Goal: Task Accomplishment & Management: Complete application form

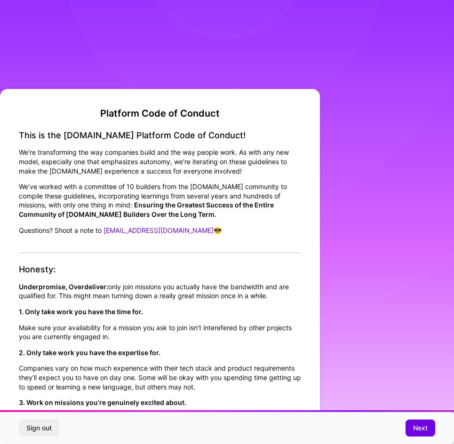
scroll to position [863, 0]
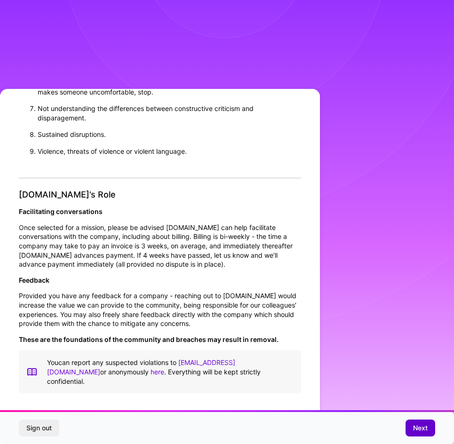
click at [420, 427] on span "Next" at bounding box center [420, 427] width 15 height 9
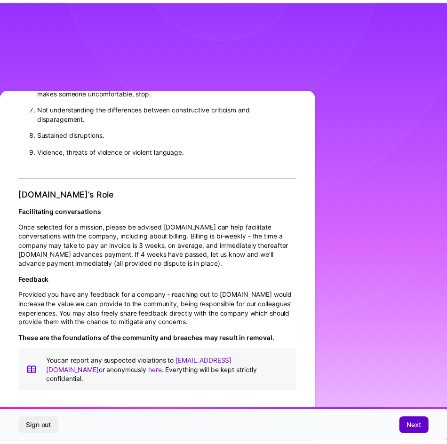
scroll to position [0, 0]
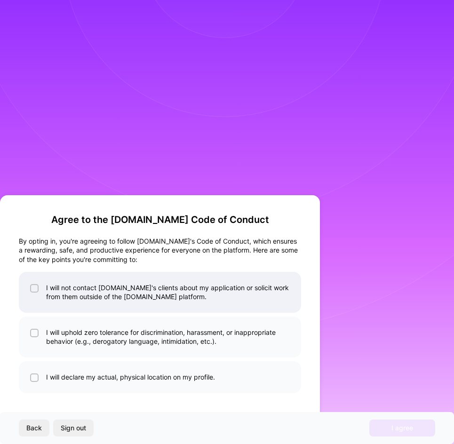
click at [163, 294] on li "I will not contact [DOMAIN_NAME]'s clients about my application or solicit work…" at bounding box center [160, 292] width 282 height 41
checkbox input "true"
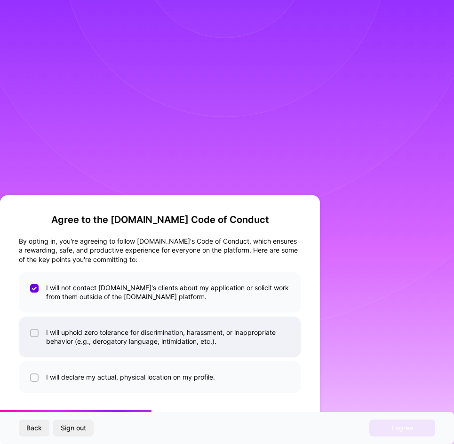
click at [168, 344] on li "I will uphold zero tolerance for discrimination, harassment, or inappropriate b…" at bounding box center [160, 337] width 282 height 41
checkbox input "true"
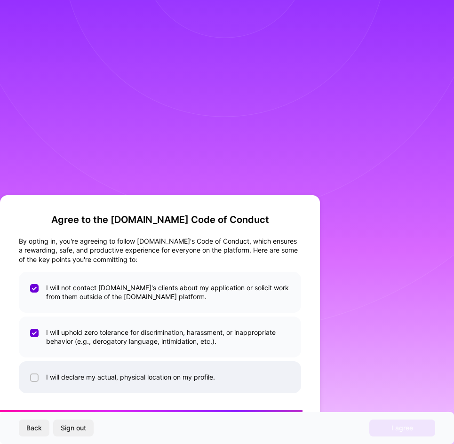
click at [173, 379] on li "I will declare my actual, physical location on my profile." at bounding box center [160, 377] width 282 height 32
checkbox input "true"
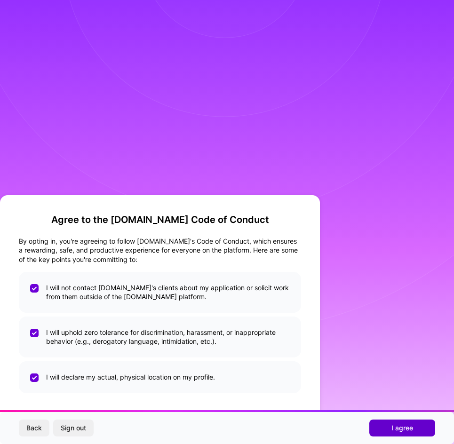
click at [389, 428] on button "I agree" at bounding box center [402, 428] width 66 height 17
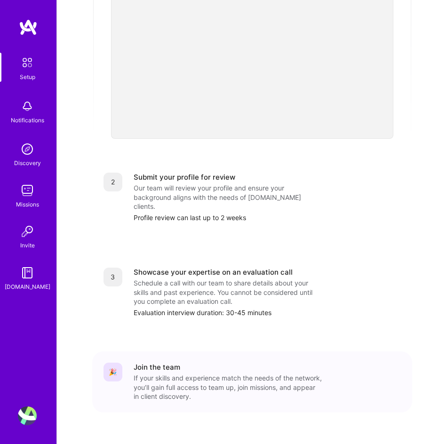
scroll to position [258, 0]
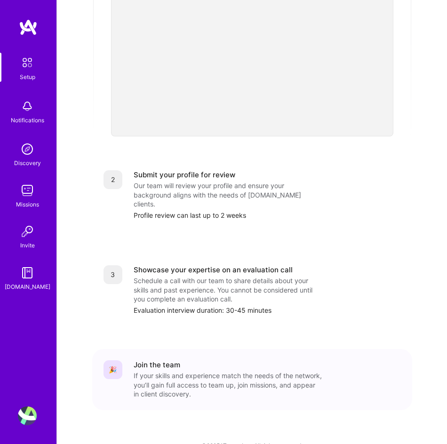
click at [31, 114] on img at bounding box center [27, 106] width 19 height 19
click at [24, 71] on img at bounding box center [27, 63] width 20 height 20
click at [33, 156] on img at bounding box center [27, 149] width 19 height 19
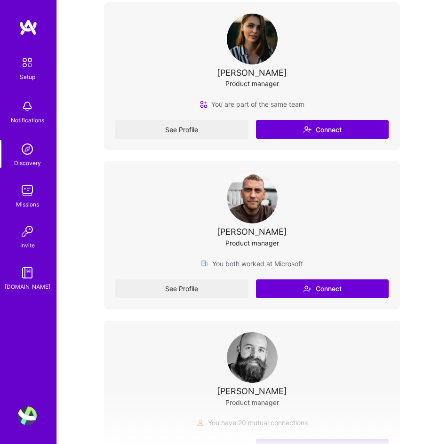
scroll to position [151, 0]
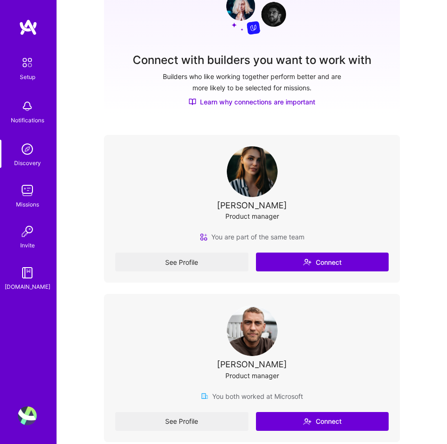
click at [25, 198] on img at bounding box center [27, 190] width 19 height 19
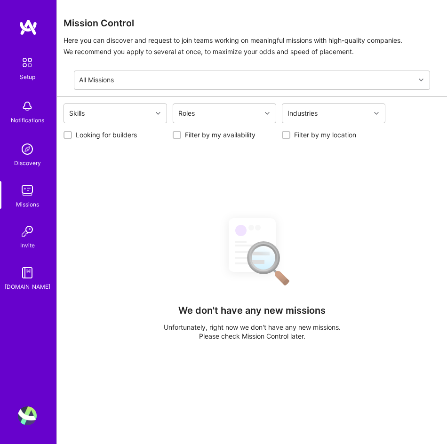
click at [28, 64] on img at bounding box center [27, 63] width 20 height 20
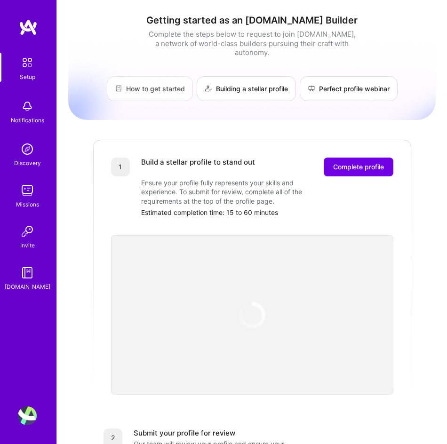
click at [135, 83] on link "How to get started" at bounding box center [150, 88] width 86 height 25
click at [346, 162] on span "Complete profile" at bounding box center [358, 166] width 51 height 9
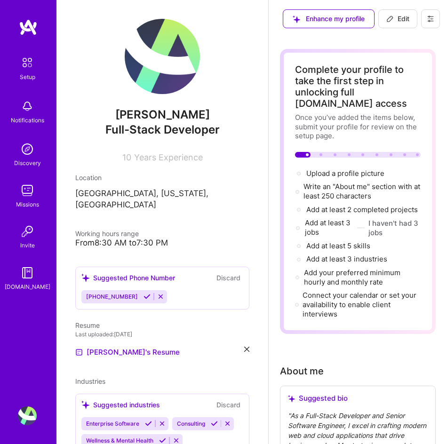
click at [157, 293] on icon at bounding box center [160, 296] width 7 height 7
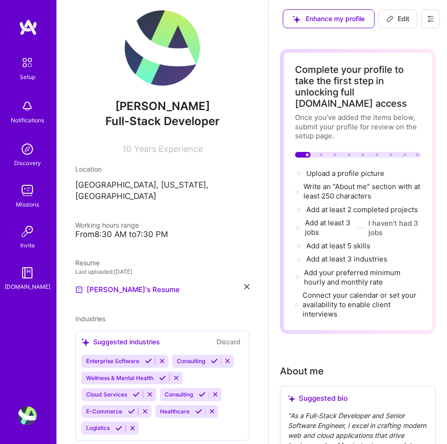
scroll to position [24, 0]
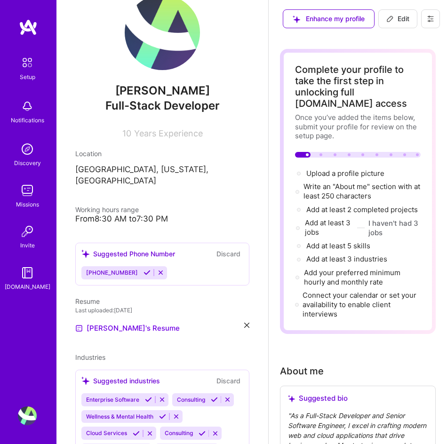
click at [244, 323] on icon at bounding box center [246, 325] width 5 height 5
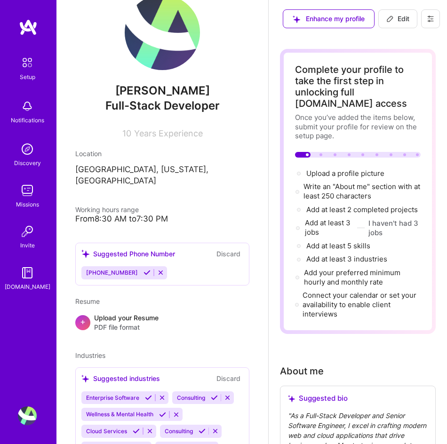
click at [216, 249] on button "Discard" at bounding box center [229, 254] width 30 height 10
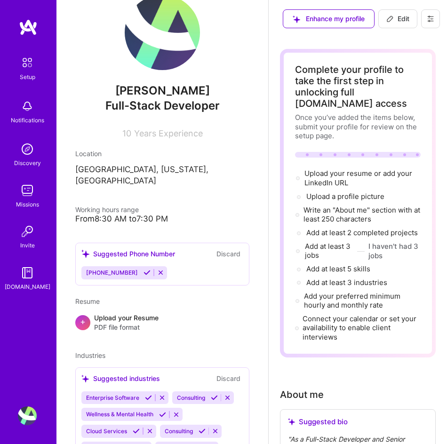
click at [157, 269] on icon at bounding box center [160, 272] width 7 height 7
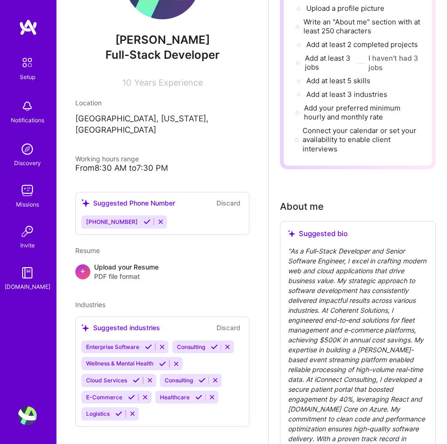
scroll to position [76, 0]
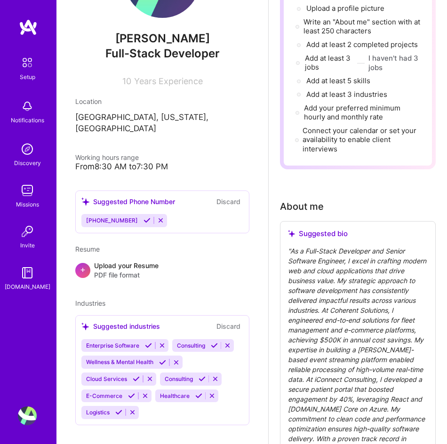
click at [157, 217] on icon at bounding box center [160, 220] width 7 height 7
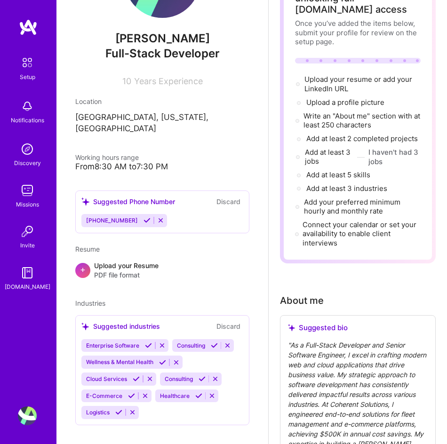
scroll to position [0, 0]
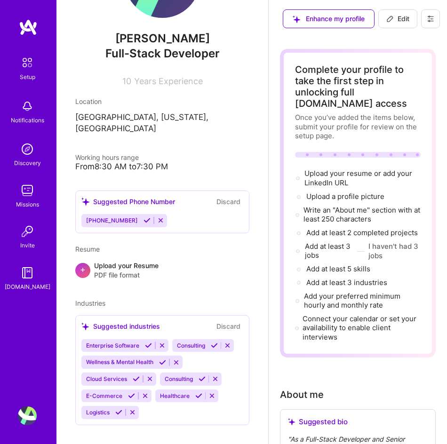
click at [87, 263] on div "+" at bounding box center [82, 270] width 15 height 15
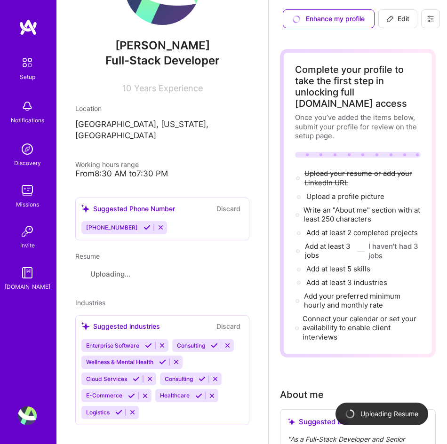
scroll to position [76, 0]
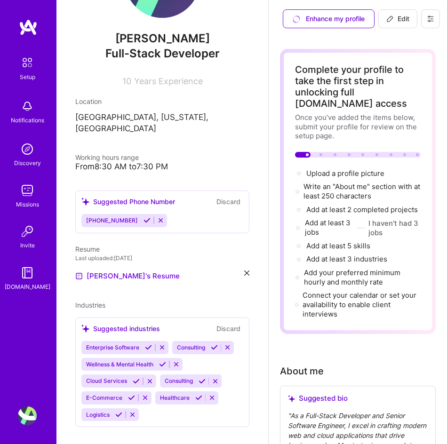
click at [157, 217] on icon at bounding box center [160, 220] width 7 height 7
click at [222, 197] on button "Discard" at bounding box center [229, 202] width 30 height 10
click at [219, 197] on button "Discard" at bounding box center [229, 202] width 30 height 10
click at [202, 214] on div "[PHONE_NUMBER]" at bounding box center [162, 220] width 162 height 13
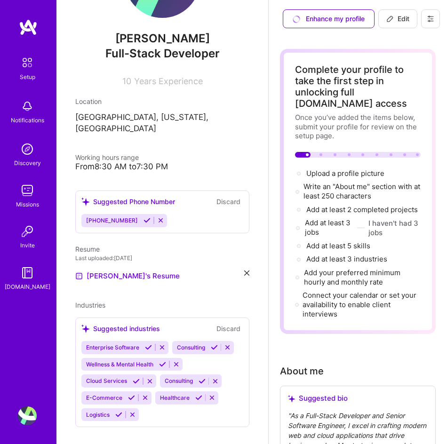
drag, startPoint x: 207, startPoint y: 204, endPoint x: 220, endPoint y: 157, distance: 48.7
click at [220, 162] on div "From 8:30 AM to 7:30 PM" at bounding box center [162, 166] width 174 height 9
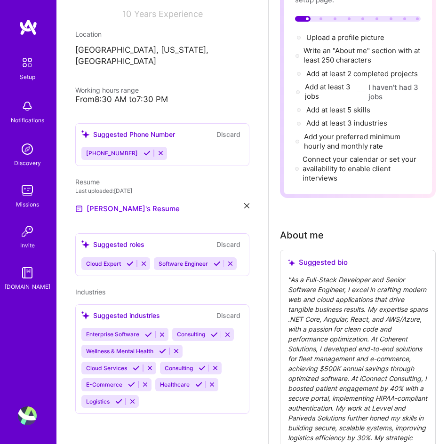
scroll to position [42, 0]
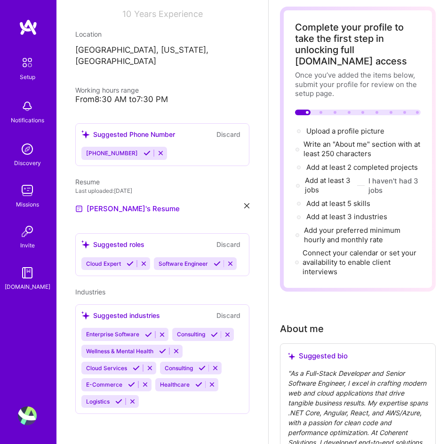
click at [214, 262] on icon at bounding box center [217, 263] width 7 height 7
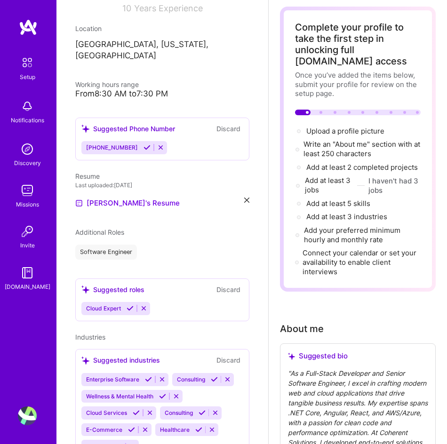
scroll to position [183, 0]
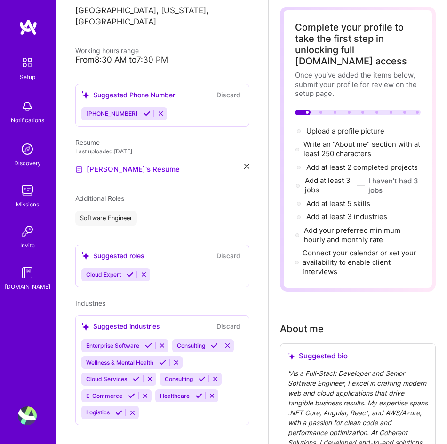
click at [145, 342] on icon at bounding box center [148, 345] width 7 height 7
click at [191, 335] on div "[PERSON_NAME] Full-Stack Developer 10 Years Experience Location [GEOGRAPHIC_DAT…" at bounding box center [162, 222] width 212 height 444
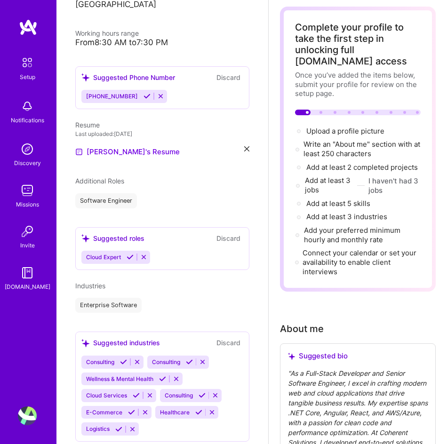
scroll to position [217, 0]
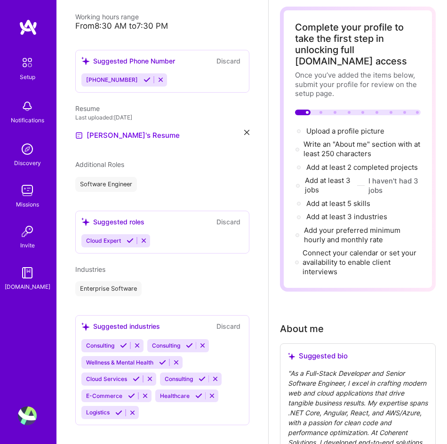
click at [187, 342] on icon at bounding box center [189, 345] width 7 height 7
click at [129, 392] on icon at bounding box center [131, 395] width 7 height 7
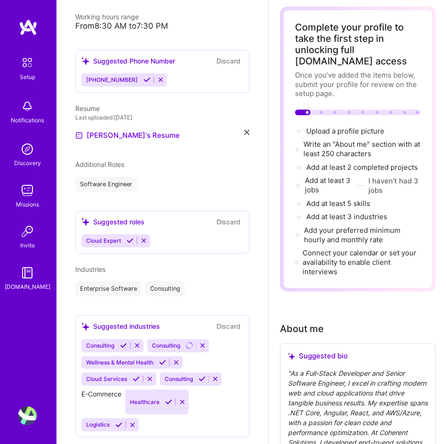
scroll to position [200, 0]
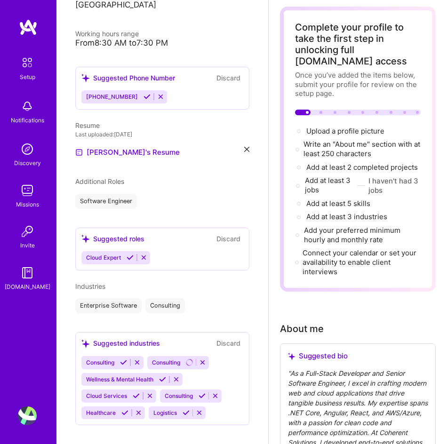
click at [124, 409] on icon at bounding box center [124, 412] width 7 height 7
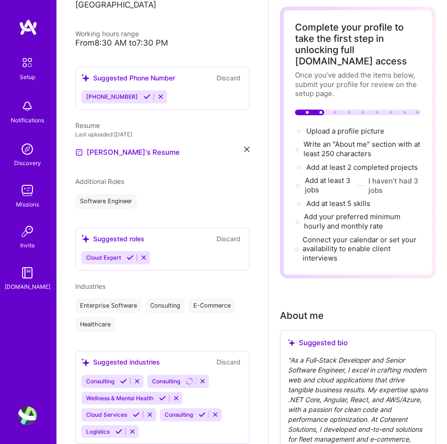
click at [134, 411] on icon at bounding box center [136, 414] width 7 height 7
click at [128, 254] on icon at bounding box center [130, 257] width 7 height 7
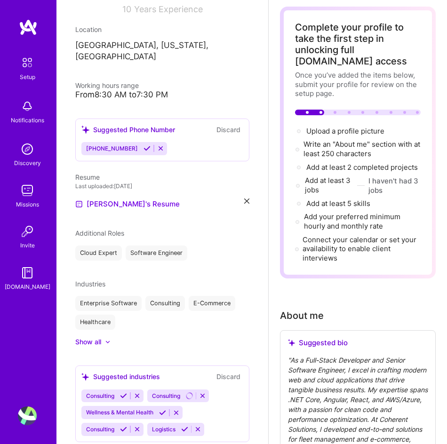
scroll to position [165, 0]
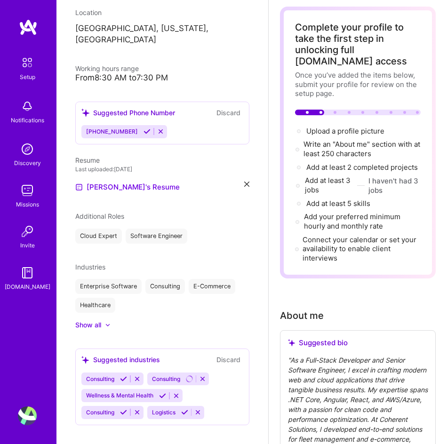
click at [182, 409] on icon at bounding box center [184, 412] width 7 height 7
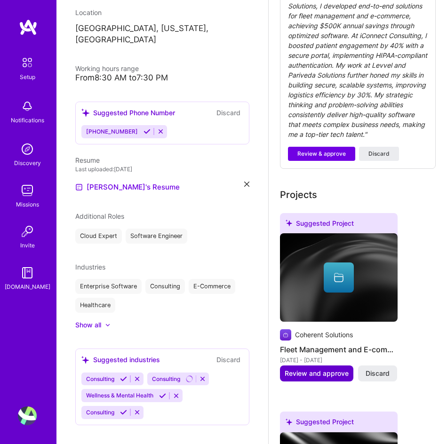
scroll to position [325, 0]
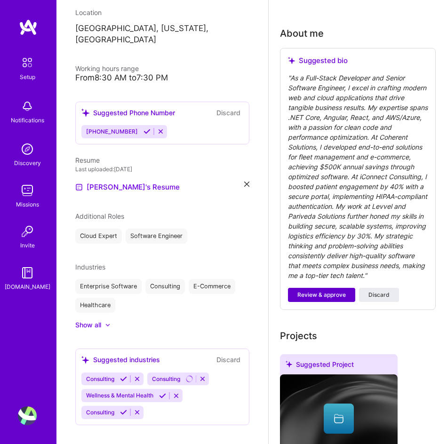
click at [327, 299] on span "Review & approve" at bounding box center [321, 295] width 48 height 8
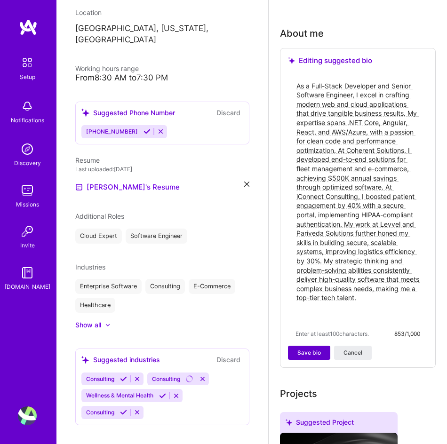
click at [303, 357] on span "Save bio" at bounding box center [309, 353] width 24 height 8
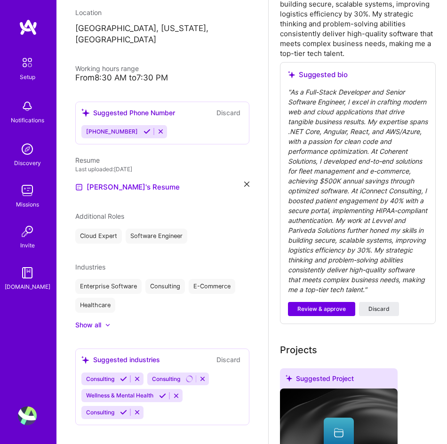
scroll to position [611, 0]
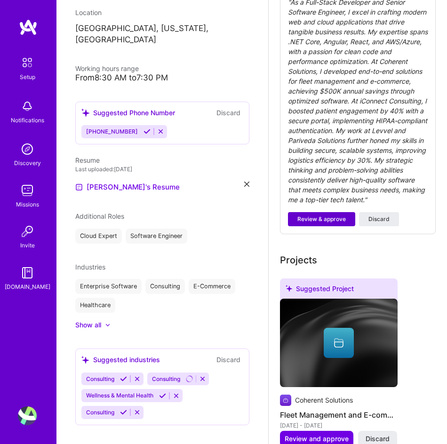
click at [328, 223] on span "Review & approve" at bounding box center [321, 219] width 48 height 8
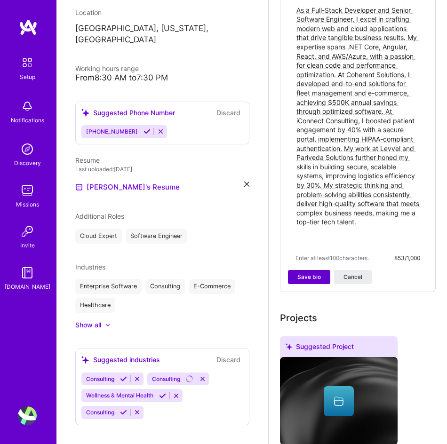
click at [315, 281] on span "Save bio" at bounding box center [309, 277] width 24 height 8
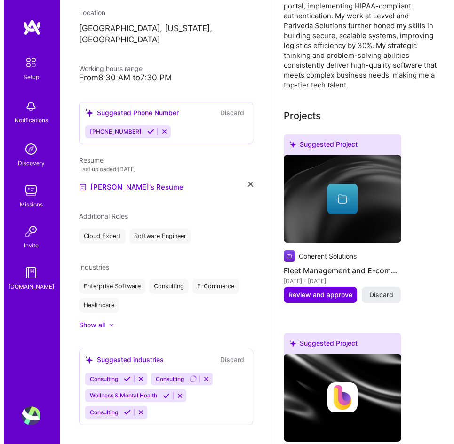
scroll to position [470, 0]
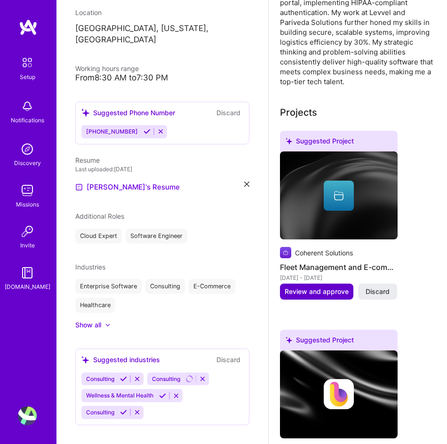
click at [317, 295] on button "Review and approve" at bounding box center [316, 292] width 73 height 16
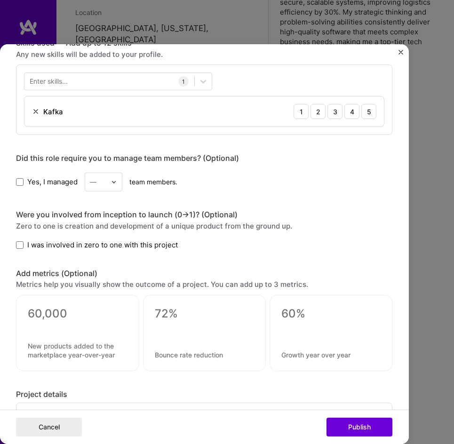
scroll to position [376, 0]
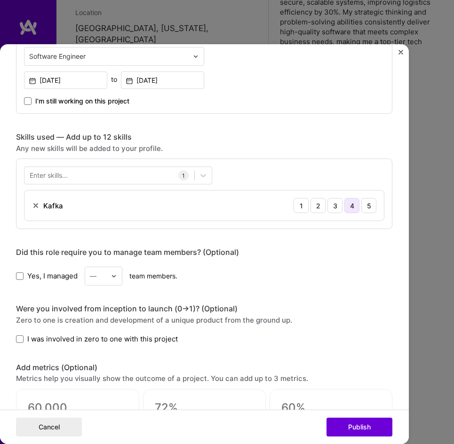
click at [344, 206] on div "4" at bounding box center [351, 205] width 15 height 15
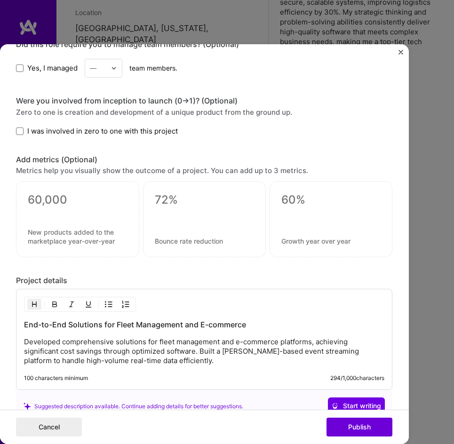
scroll to position [634, 0]
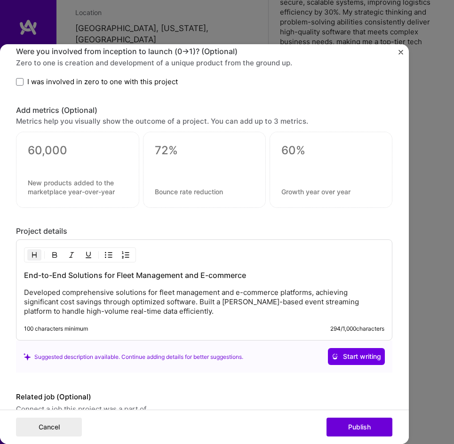
click at [289, 310] on p "Developed comprehensive solutions for fleet management and e-commerce platforms…" at bounding box center [204, 302] width 360 height 28
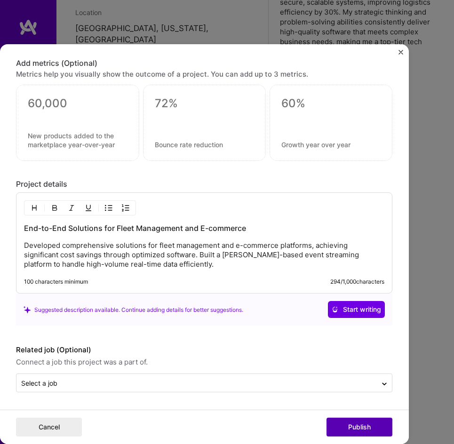
click at [351, 430] on button "Publish" at bounding box center [359, 427] width 66 height 19
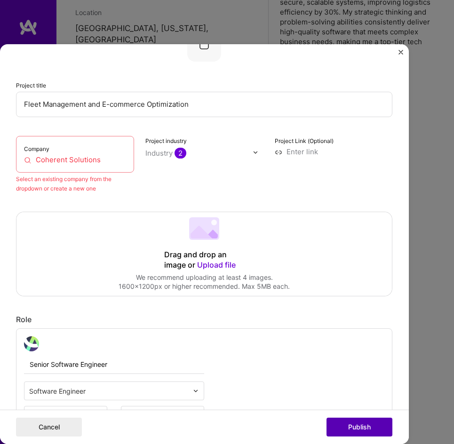
scroll to position [60, 0]
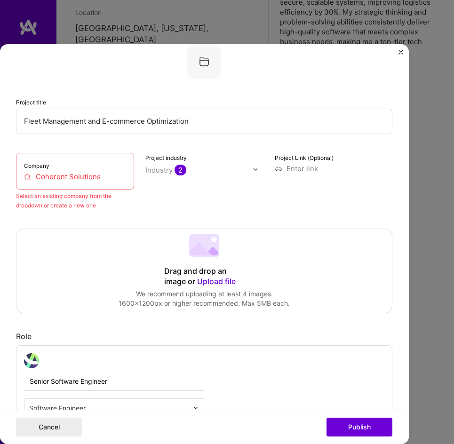
click at [105, 174] on input "Coherent Solutions" at bounding box center [75, 176] width 102 height 9
click at [206, 209] on div "Project industry Industry 2" at bounding box center [204, 181] width 118 height 57
click at [180, 172] on span "2" at bounding box center [181, 170] width 12 height 11
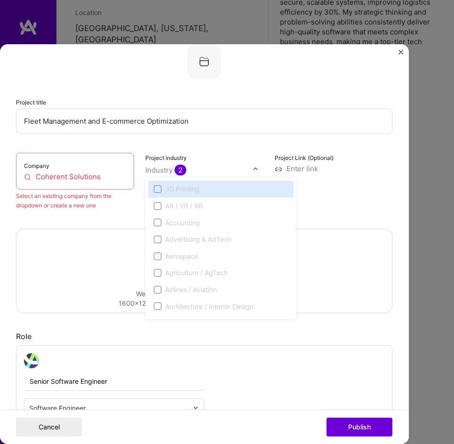
click at [335, 204] on div "Project Link (Optional)" at bounding box center [334, 181] width 118 height 57
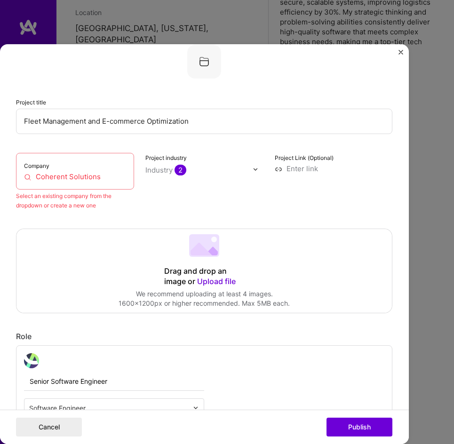
scroll to position [47, 0]
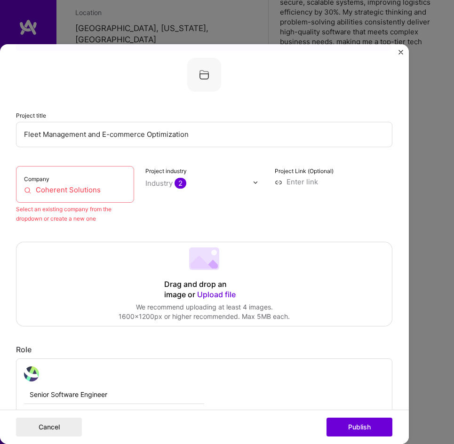
click at [110, 191] on input "Coherent Solutions" at bounding box center [75, 189] width 102 height 9
click at [40, 191] on input "Coherent Solutions" at bounding box center [75, 189] width 102 height 9
click at [103, 189] on input "Coherent Solutions" at bounding box center [75, 189] width 102 height 9
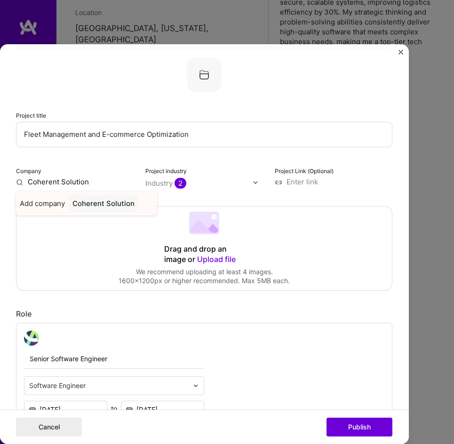
type input "Coherent Solution"
click at [100, 205] on div "Coherent Solution" at bounding box center [104, 203] width 70 height 16
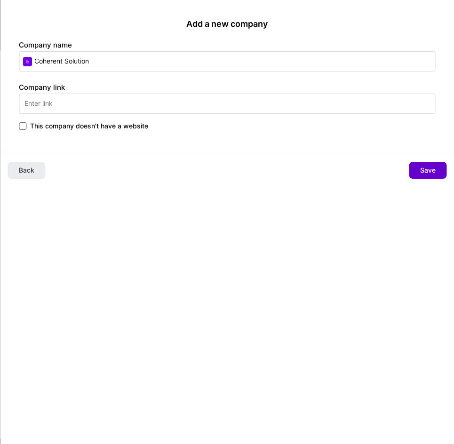
click at [438, 172] on button "Save" at bounding box center [428, 170] width 38 height 17
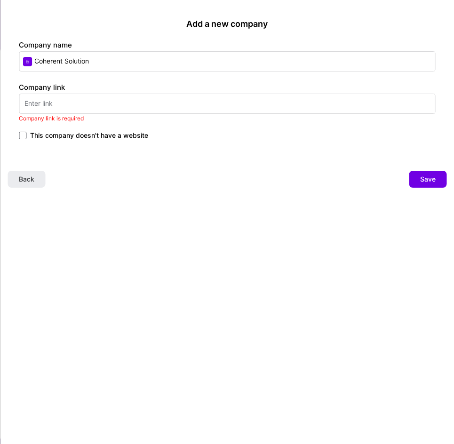
click at [126, 105] on input "text" at bounding box center [227, 104] width 416 height 20
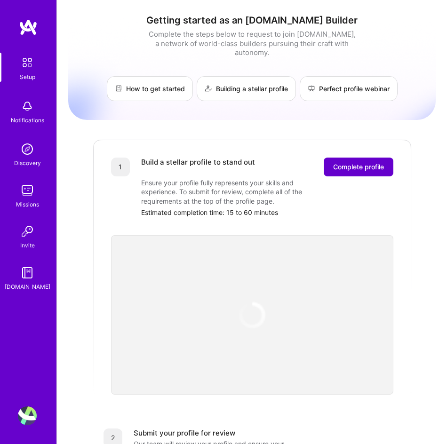
click at [356, 162] on span "Complete profile" at bounding box center [358, 166] width 51 height 9
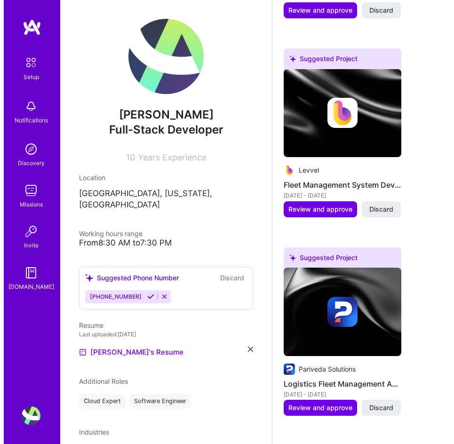
scroll to position [753, 0]
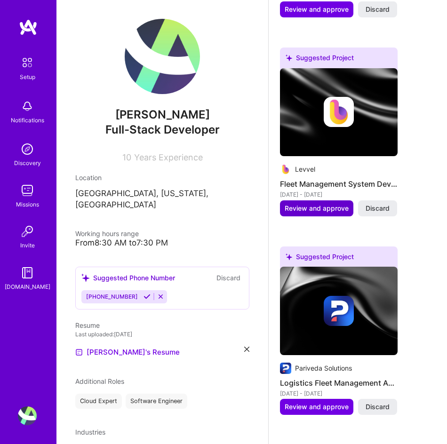
click at [314, 212] on button "Review and approve" at bounding box center [316, 208] width 73 height 16
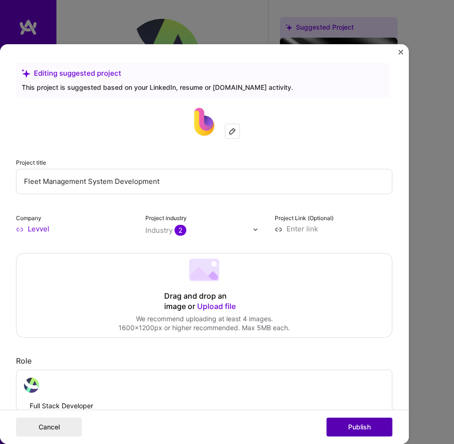
click at [360, 427] on button "Publish" at bounding box center [359, 427] width 66 height 19
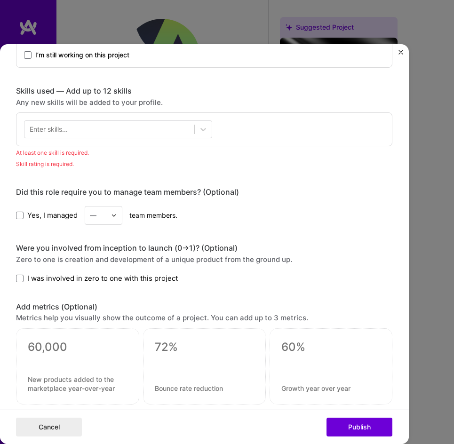
scroll to position [371, 0]
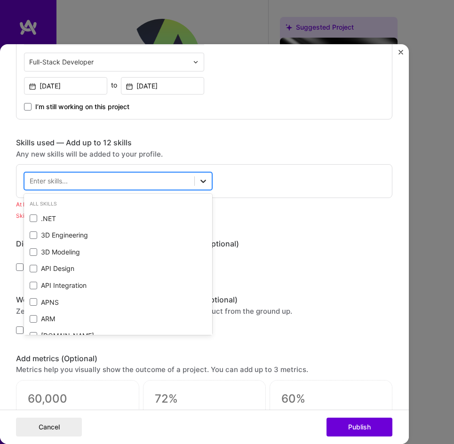
click at [199, 180] on icon at bounding box center [202, 180] width 9 height 9
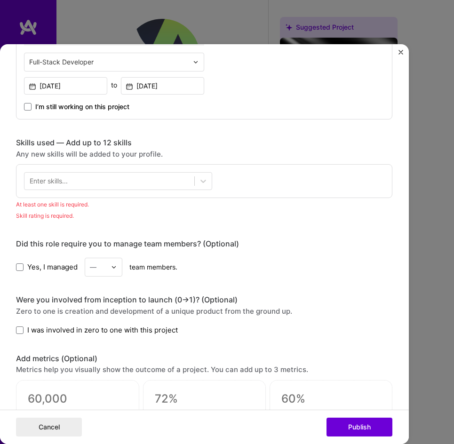
click at [257, 186] on div "Enter skills..." at bounding box center [204, 181] width 376 height 34
